Goal: Browse casually

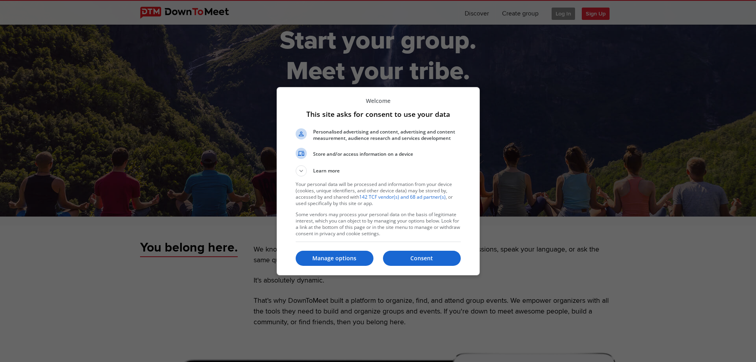
scroll to position [119, 0]
